Goal: Navigation & Orientation: Find specific page/section

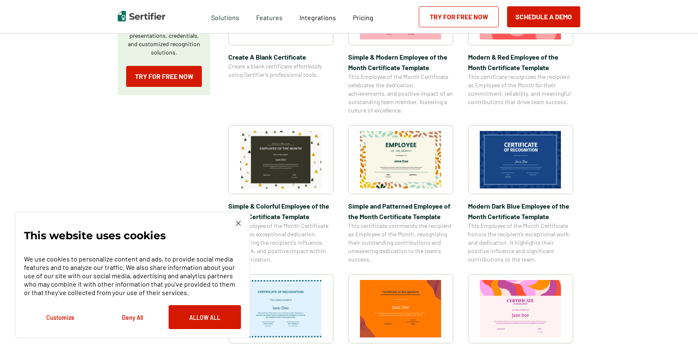
drag, startPoint x: 217, startPoint y: 314, endPoint x: 229, endPoint y: 310, distance: 13.0
click at [216, 314] on button "Allow All" at bounding box center [205, 317] width 72 height 24
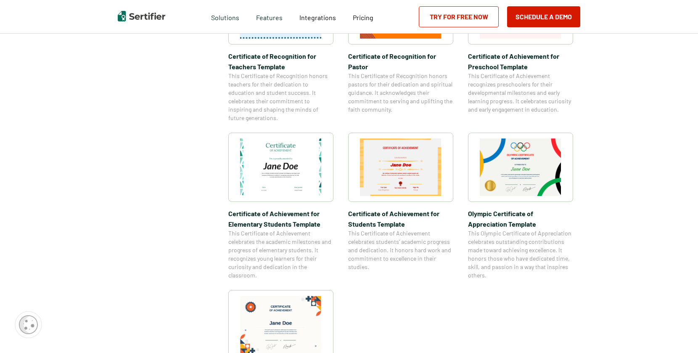
scroll to position [630, 0]
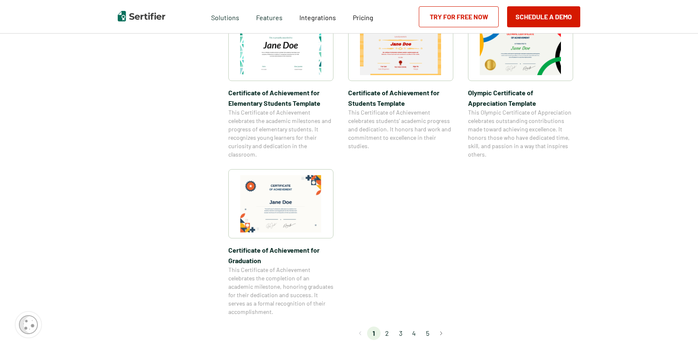
click at [390, 334] on li "2" at bounding box center [386, 333] width 13 height 13
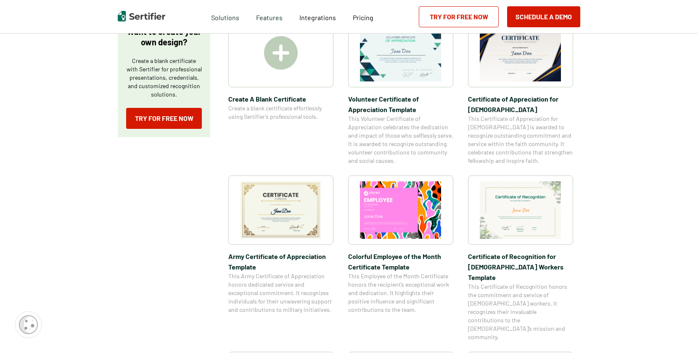
scroll to position [0, 0]
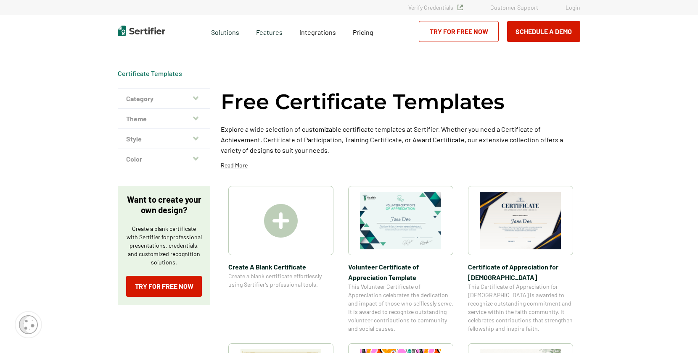
click at [294, 224] on img at bounding box center [281, 221] width 34 height 34
